Goal: Information Seeking & Learning: Find specific page/section

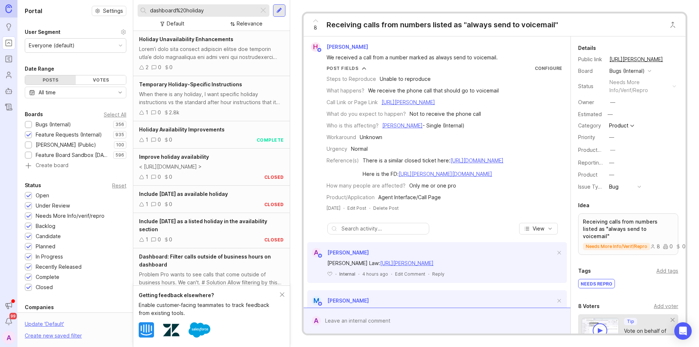
click at [264, 12] on div at bounding box center [263, 10] width 9 height 9
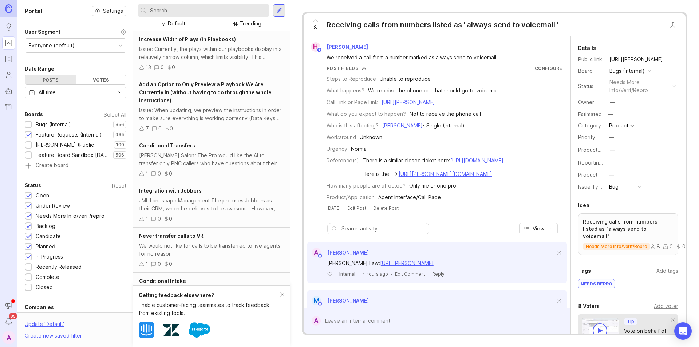
click at [210, 10] on input "text" at bounding box center [208, 11] width 116 height 8
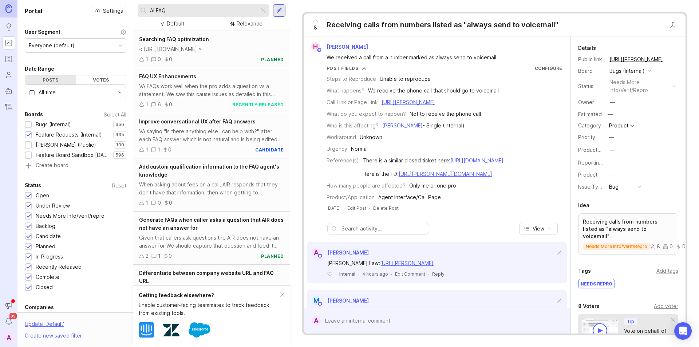
scroll to position [36, 0]
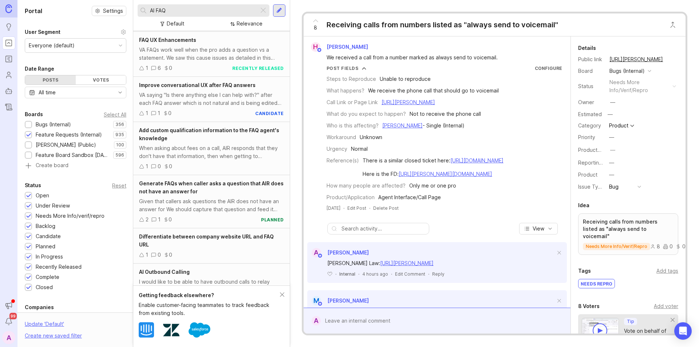
click at [194, 138] on div "Add custom qualification information to the FAQ agent's knowledge" at bounding box center [211, 134] width 145 height 16
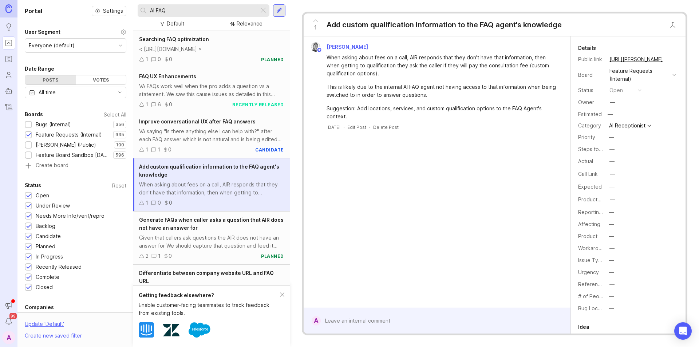
click at [172, 11] on input "AI FAQ" at bounding box center [203, 11] width 106 height 8
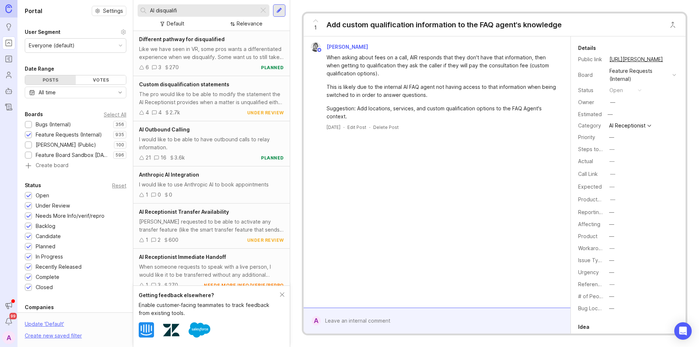
type input "AI disqualifi"
